Goal: Communication & Community: Answer question/provide support

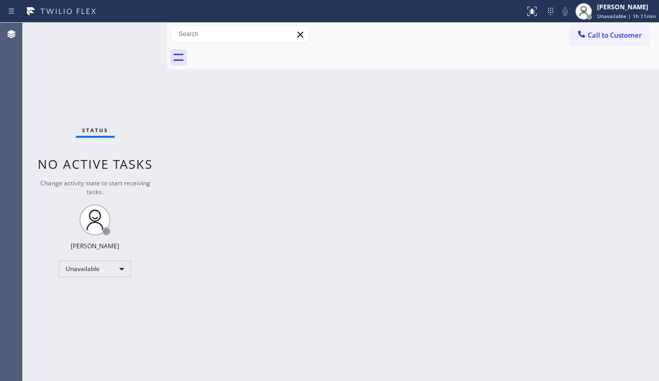
drag, startPoint x: 611, startPoint y: 194, endPoint x: 610, endPoint y: 181, distance: 13.5
click at [611, 194] on div "Back to Dashboard Change Sender ID Customers Technicians Select a contact Outbo…" at bounding box center [413, 202] width 492 height 358
click at [600, 37] on span "Call to Customer" at bounding box center [615, 34] width 54 height 9
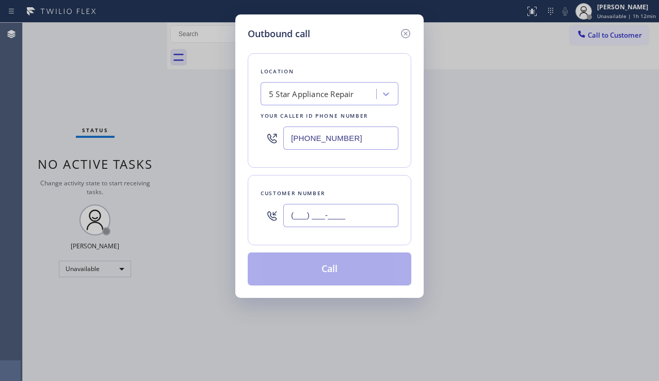
click at [298, 213] on input "(___) ___-____" at bounding box center [340, 215] width 115 height 23
paste input "855) 663-9023"
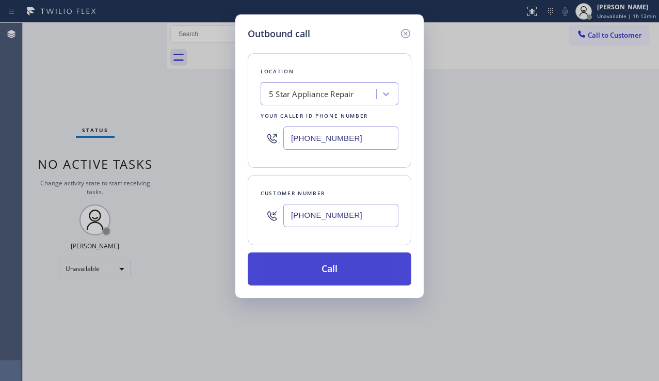
type input "[PHONE_NUMBER]"
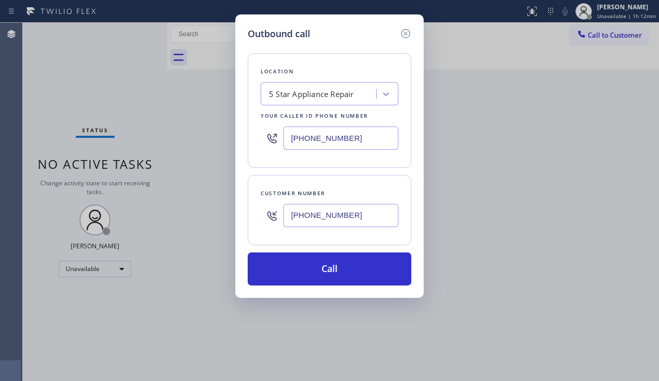
drag, startPoint x: 319, startPoint y: 274, endPoint x: 2, endPoint y: 153, distance: 339.1
click at [313, 271] on button "Call" at bounding box center [330, 269] width 164 height 33
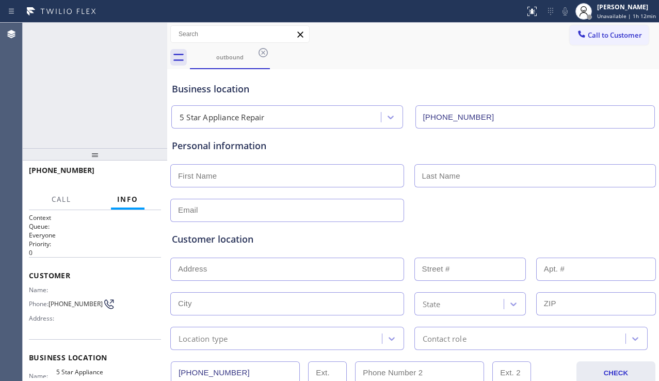
type input "[PHONE_NUMBER]"
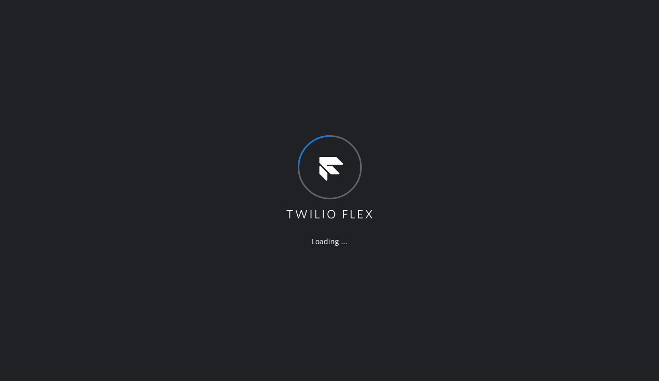
click at [222, 370] on div "Loading ..." at bounding box center [329, 190] width 659 height 381
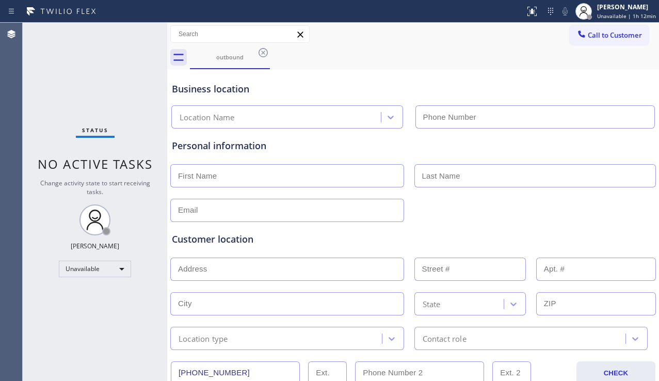
type input "[PHONE_NUMBER]"
click at [263, 53] on icon at bounding box center [263, 52] width 9 height 9
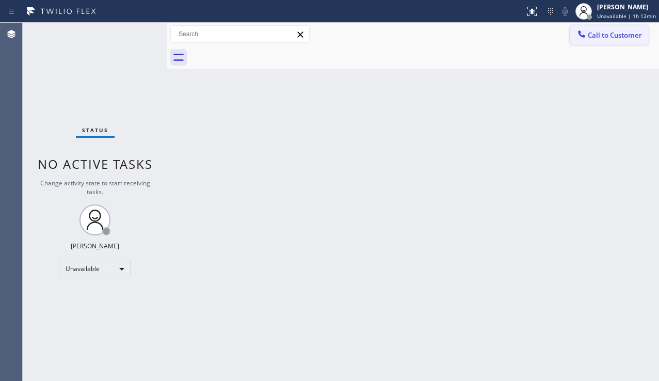
click at [626, 41] on button "Call to Customer" at bounding box center [609, 35] width 79 height 20
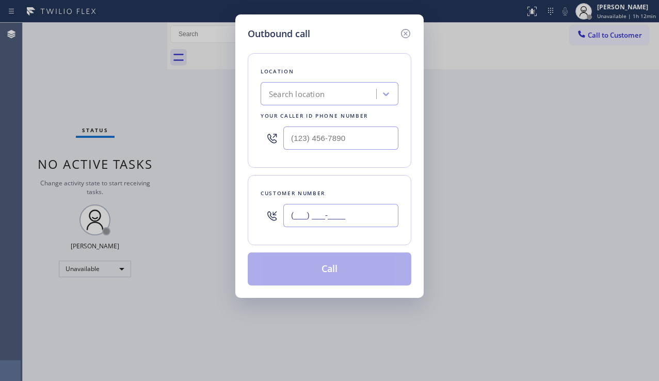
click at [349, 206] on input "(___) ___-____" at bounding box center [340, 215] width 115 height 23
paste input "424) 781-4102"
type input "[PHONE_NUMBER]"
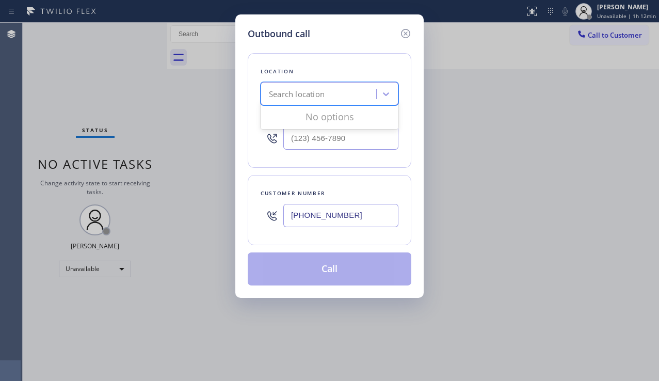
click at [294, 105] on div "Search location" at bounding box center [330, 93] width 138 height 23
type input "5 star appliance rep"
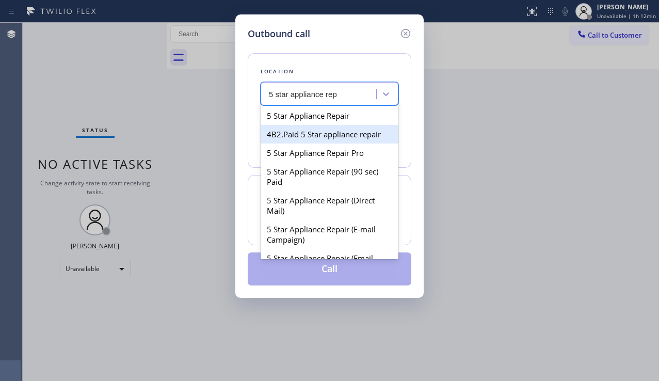
click at [291, 128] on div "4B2.Paid 5 Star appliance repair" at bounding box center [330, 134] width 138 height 19
click at [292, 127] on input "[PHONE_NUMBER]" at bounding box center [340, 138] width 115 height 23
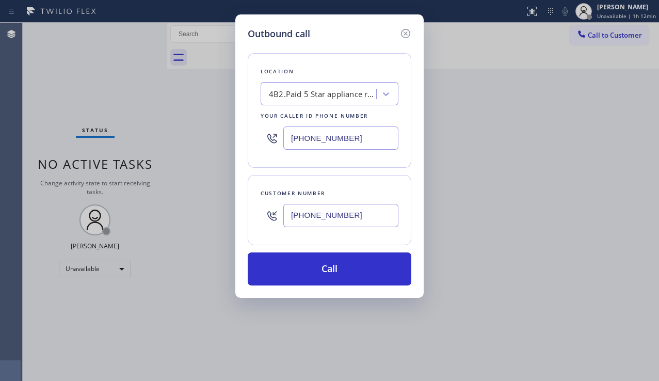
click at [321, 104] on div "4B2.Paid 5 Star appliance repair" at bounding box center [330, 93] width 138 height 23
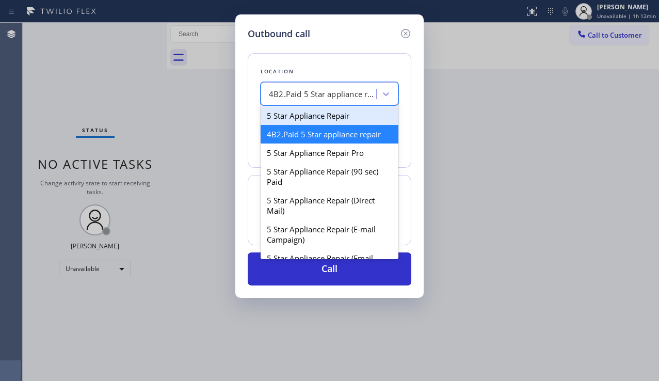
click at [304, 120] on div "5 Star Appliance Repair" at bounding box center [330, 115] width 138 height 19
click at [304, 120] on div "Your caller id phone number" at bounding box center [330, 116] width 138 height 11
type input "[PHONE_NUMBER]"
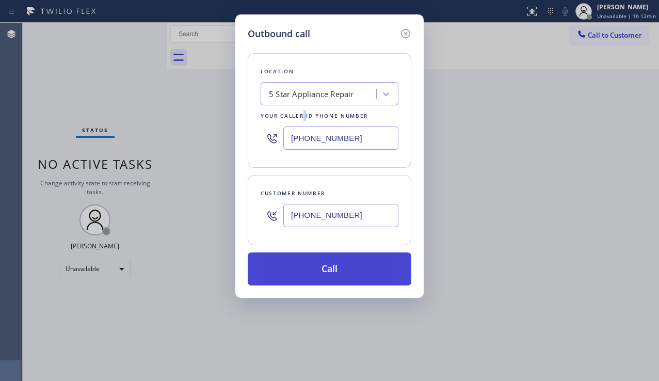
click at [324, 272] on button "Call" at bounding box center [330, 269] width 164 height 33
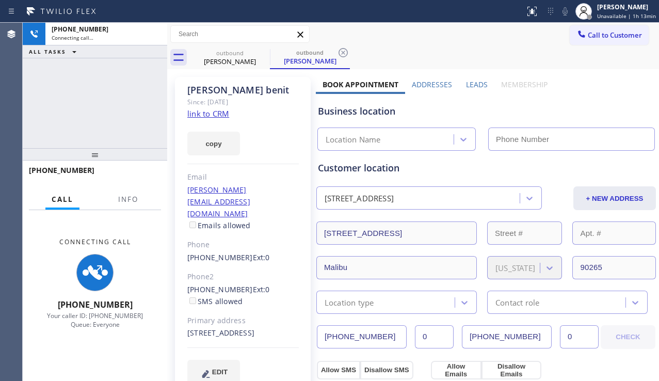
type input "[PHONE_NUMBER]"
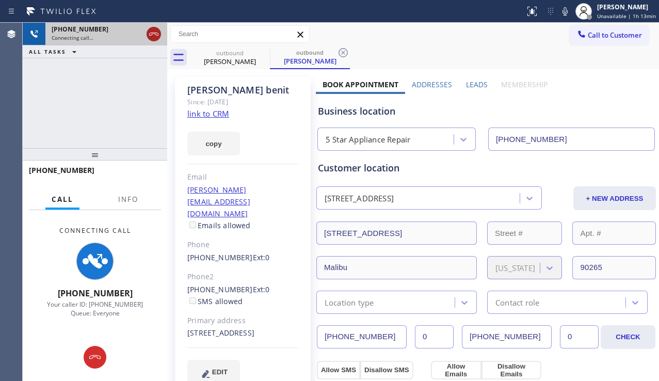
click at [153, 34] on icon at bounding box center [154, 34] width 12 height 12
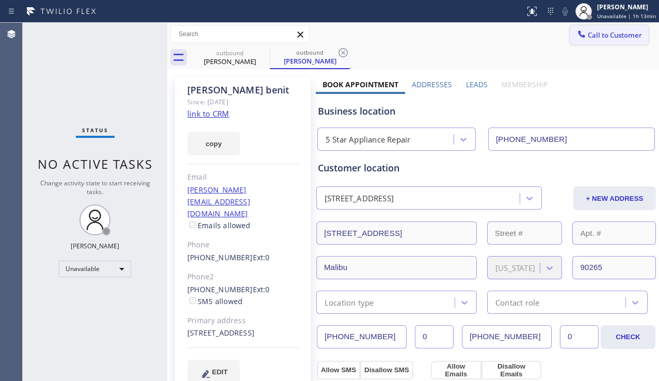
click at [579, 43] on button "Call to Customer" at bounding box center [609, 35] width 79 height 20
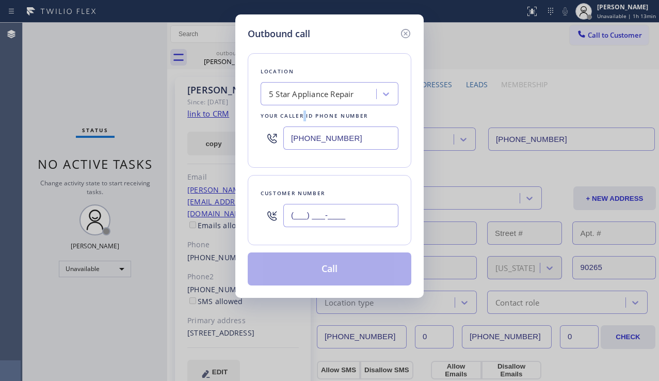
click at [342, 223] on input "(___) ___-____" at bounding box center [340, 215] width 115 height 23
paste input "424) 781-4102"
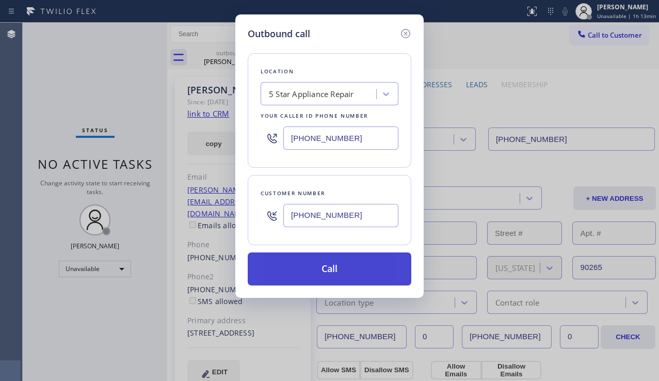
type input "(424) 781-4102"
click at [335, 272] on button "Call" at bounding box center [330, 269] width 164 height 33
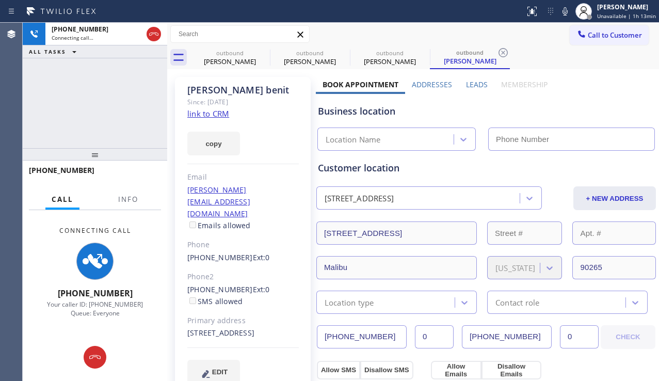
type input "[PHONE_NUMBER]"
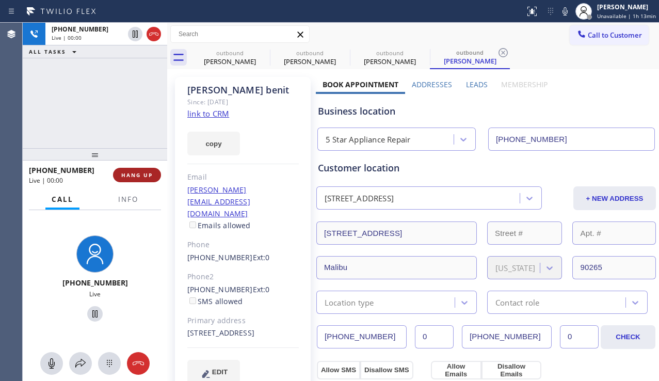
click at [139, 176] on span "HANG UP" at bounding box center [136, 174] width 31 height 7
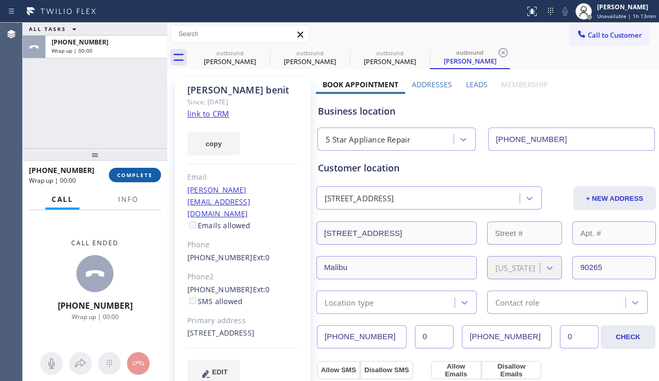
click at [152, 171] on span "COMPLETE" at bounding box center [135, 174] width 36 height 7
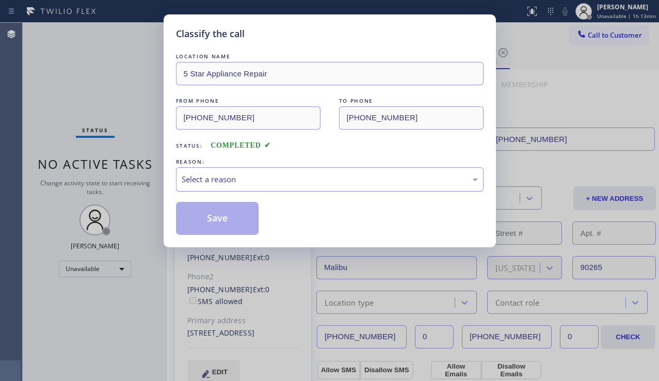
click at [253, 179] on div "Select a reason" at bounding box center [330, 179] width 296 height 12
click at [251, 184] on div "Select a reason" at bounding box center [330, 179] width 296 height 12
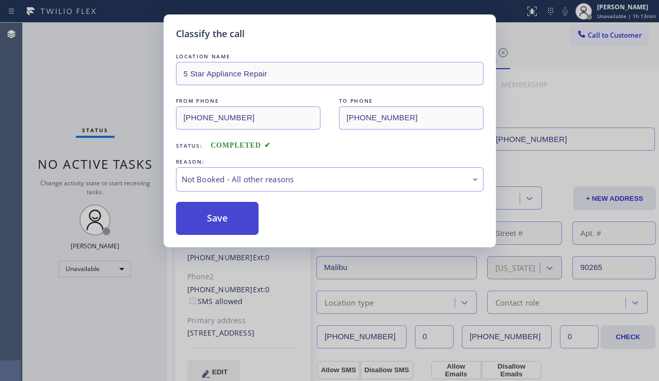
click at [212, 215] on button "Save" at bounding box center [217, 218] width 83 height 33
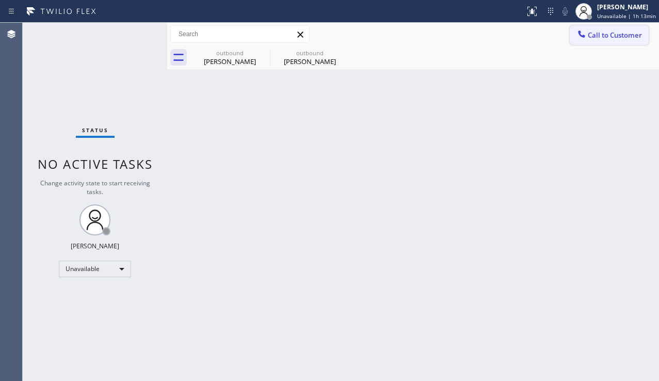
click at [596, 44] on button "Call to Customer" at bounding box center [609, 35] width 79 height 20
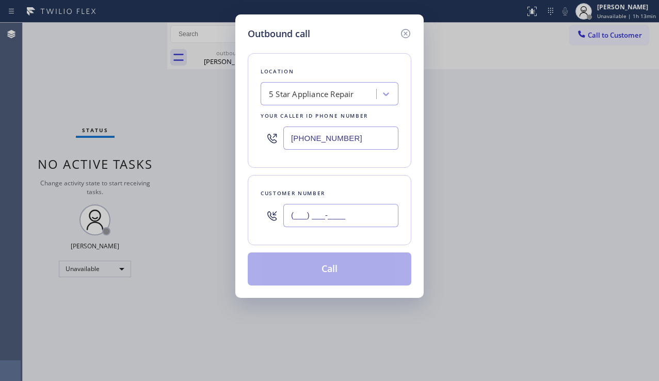
click at [323, 218] on input "(___) ___-____" at bounding box center [340, 215] width 115 height 23
paste input "4247"
drag, startPoint x: 357, startPoint y: 220, endPoint x: 265, endPoint y: 212, distance: 92.8
click at [265, 212] on div "(___) ___-4247" at bounding box center [330, 216] width 138 height 34
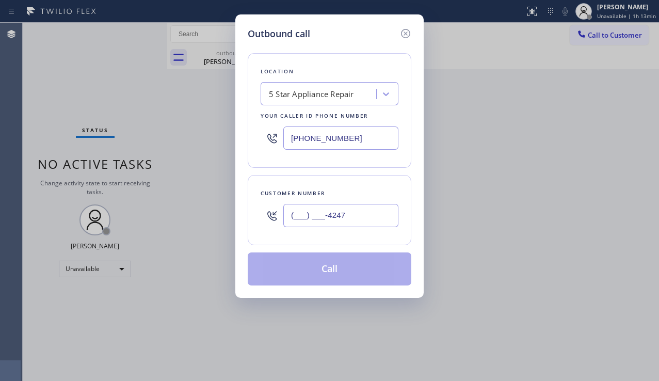
paste input "424) 781-4102"
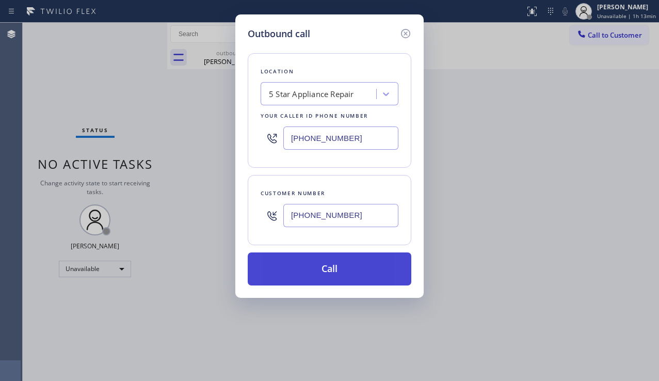
type input "(424) 781-4102"
click at [312, 271] on button "Call" at bounding box center [330, 269] width 164 height 33
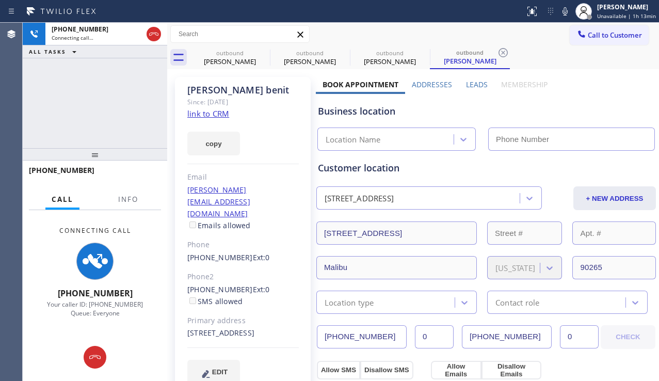
type input "[PHONE_NUMBER]"
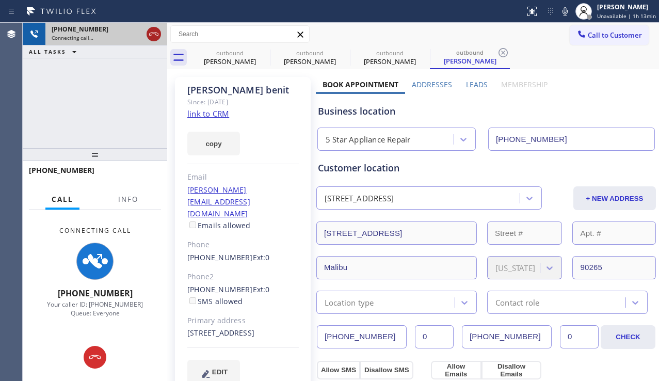
click at [158, 36] on icon at bounding box center [154, 34] width 12 height 12
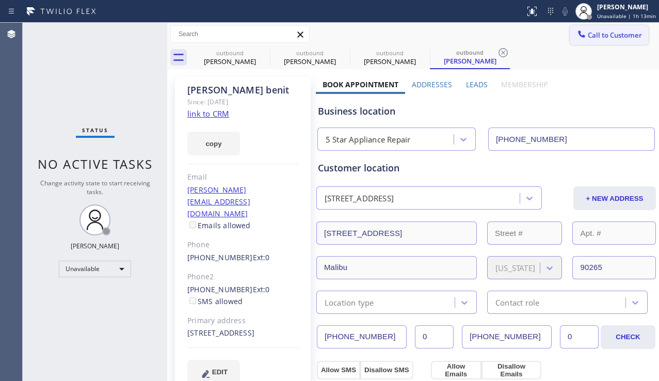
click at [602, 37] on span "Call to Customer" at bounding box center [615, 34] width 54 height 9
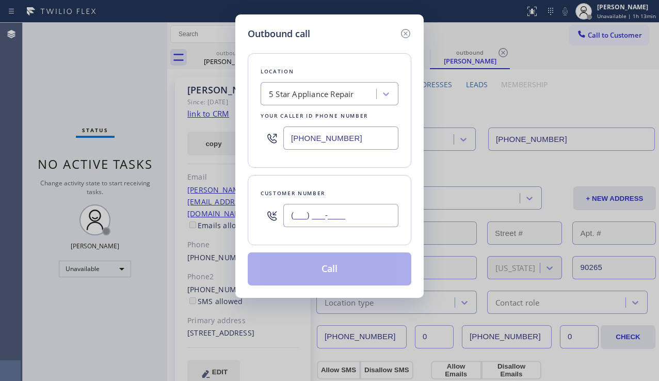
click at [302, 216] on input "(___) ___-____" at bounding box center [340, 215] width 115 height 23
paste input "408) 679-1667"
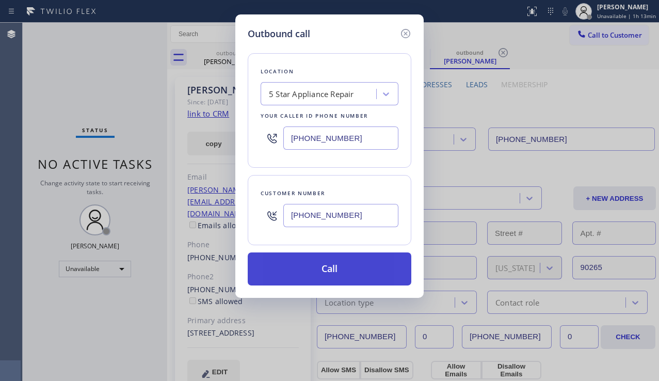
type input "(408) 679-1667"
click at [320, 261] on button "Call" at bounding box center [330, 269] width 164 height 33
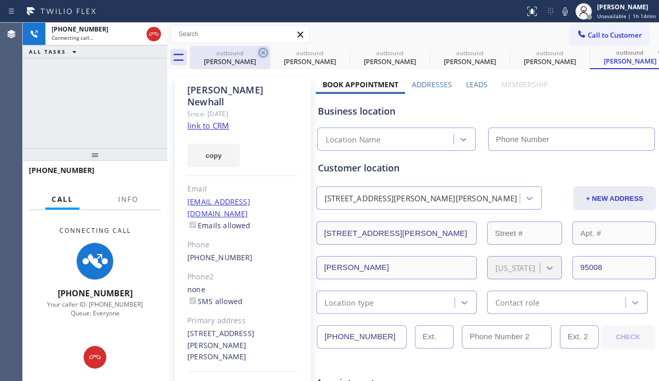
click at [258, 50] on icon at bounding box center [263, 52] width 12 height 12
click at [0, 0] on icon at bounding box center [0, 0] width 0 height 0
click at [577, 50] on icon at bounding box center [583, 52] width 12 height 12
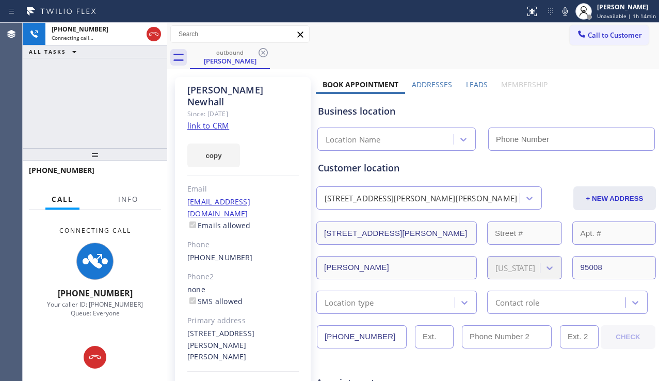
type input "[PHONE_NUMBER]"
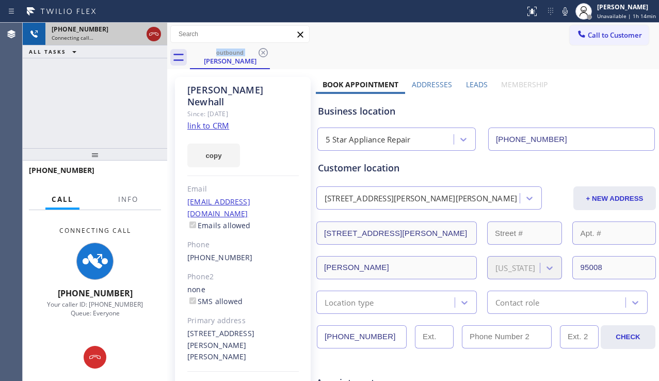
click at [154, 29] on icon at bounding box center [154, 34] width 12 height 12
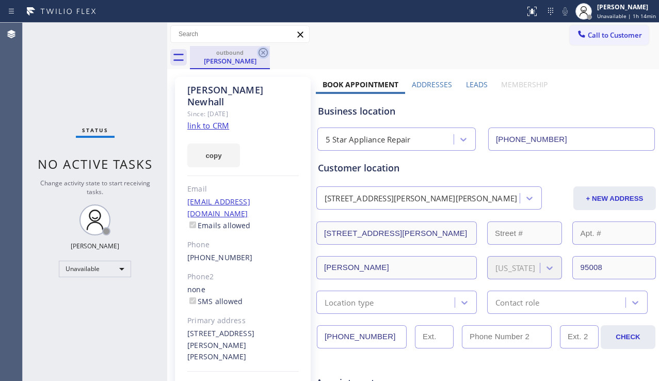
click at [263, 46] on icon at bounding box center [263, 52] width 12 height 12
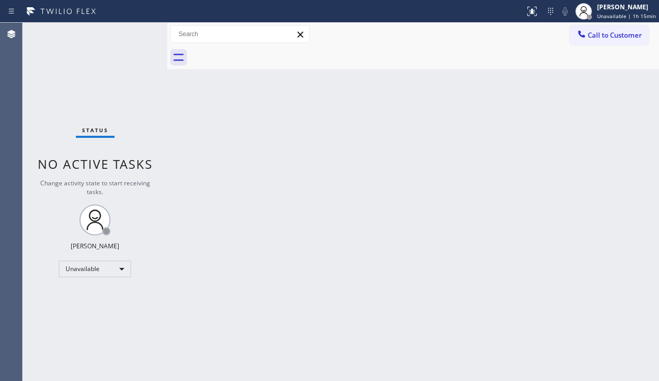
click at [254, 325] on div "Back to Dashboard Change Sender ID Customers Technicians Select a contact Outbo…" at bounding box center [413, 202] width 492 height 358
click at [617, 267] on div "Back to Dashboard Change Sender ID Customers Technicians Select a contact Outbo…" at bounding box center [413, 202] width 492 height 358
click at [225, 275] on div "Back to Dashboard Change Sender ID Customers Technicians Select a contact Outbo…" at bounding box center [413, 202] width 492 height 358
click at [638, 299] on div "Back to Dashboard Change Sender ID Customers Technicians Select a contact Outbo…" at bounding box center [413, 202] width 492 height 358
click at [580, 61] on div at bounding box center [424, 57] width 469 height 23
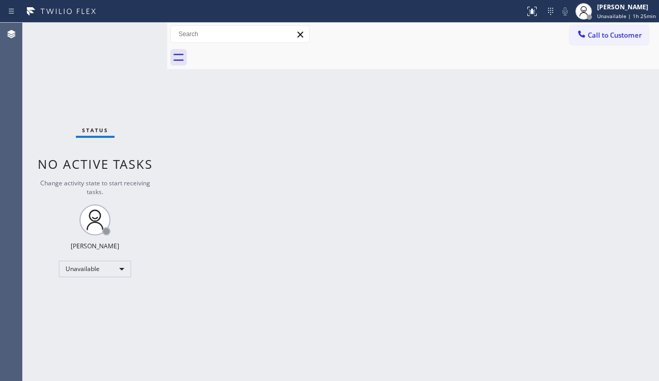
click at [48, 306] on div "Status No active tasks Change activity state to start receiving tasks. Alynna M…" at bounding box center [95, 202] width 145 height 358
click at [99, 257] on div "Status No active tasks Change activity state to start receiving tasks. Alynna M…" at bounding box center [95, 202] width 145 height 358
click at [92, 267] on div "Unavailable" at bounding box center [95, 269] width 72 height 17
click at [85, 322] on li "Break" at bounding box center [94, 322] width 70 height 12
click at [118, 269] on div "Break" at bounding box center [95, 269] width 72 height 17
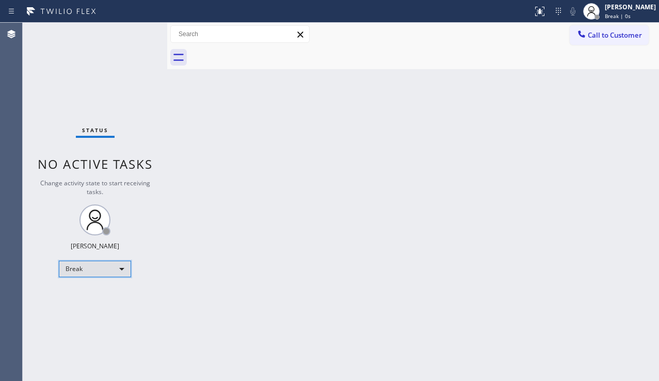
click at [107, 275] on div "Break" at bounding box center [95, 269] width 72 height 17
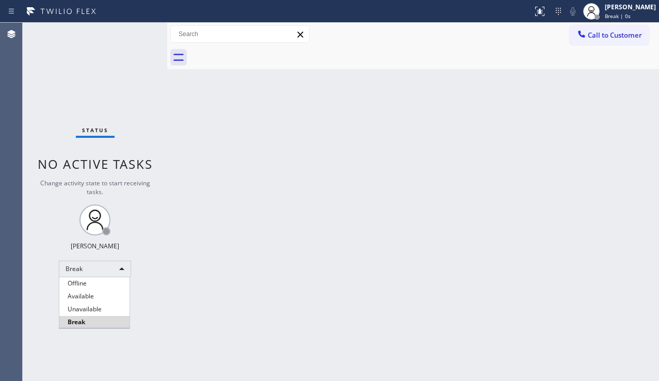
drag, startPoint x: 94, startPoint y: 287, endPoint x: 181, endPoint y: 263, distance: 90.4
click at [94, 287] on li "Offline" at bounding box center [94, 283] width 70 height 12
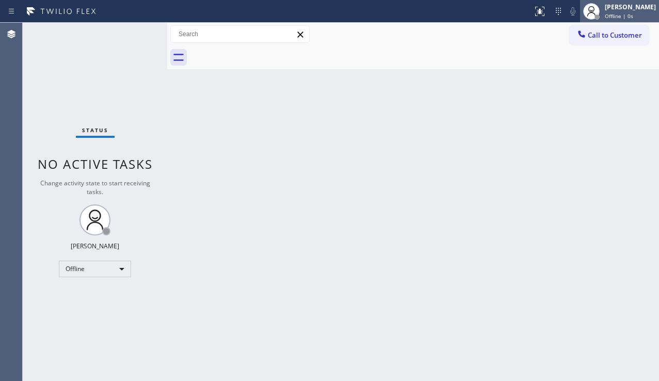
click at [608, 9] on div "[PERSON_NAME]" at bounding box center [630, 7] width 51 height 9
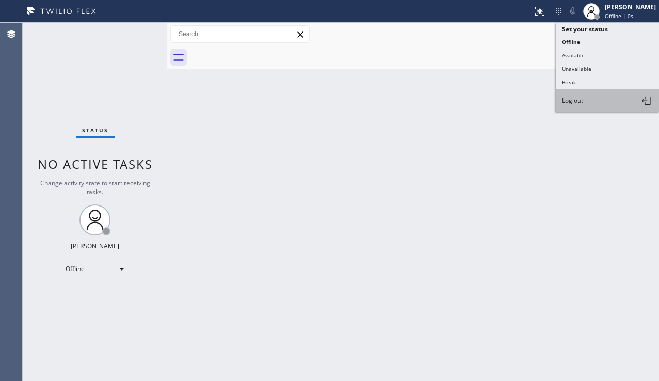
click at [570, 104] on span "Log out" at bounding box center [572, 100] width 21 height 9
